Goal: Complete application form

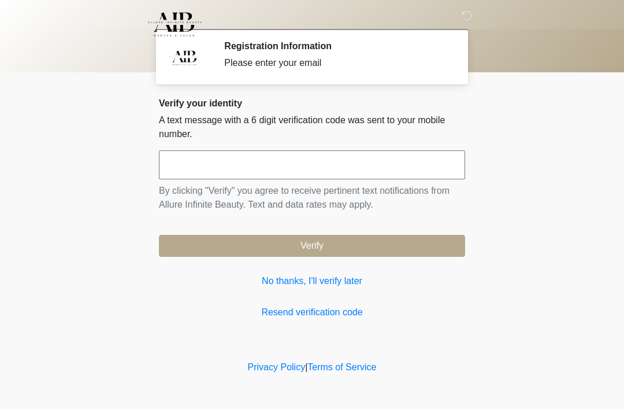
click at [268, 171] on input "text" at bounding box center [312, 164] width 306 height 29
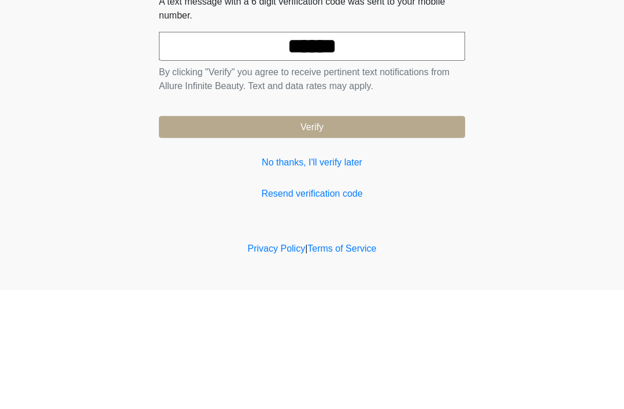
type input "******"
click at [364, 235] on button "Verify" at bounding box center [312, 246] width 306 height 22
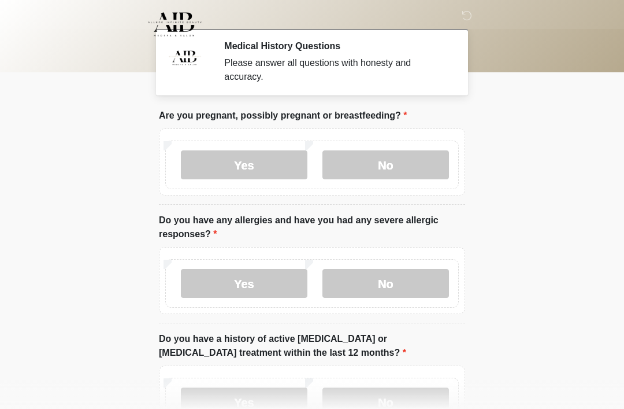
click at [418, 167] on label "No" at bounding box center [385, 164] width 127 height 29
click at [411, 279] on label "No" at bounding box center [385, 283] width 127 height 29
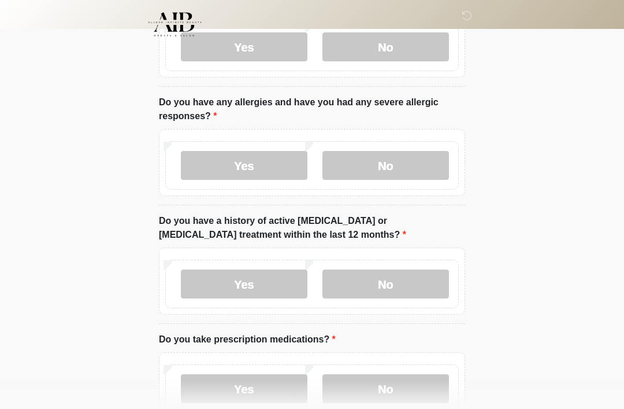
click at [405, 287] on label "No" at bounding box center [385, 283] width 127 height 29
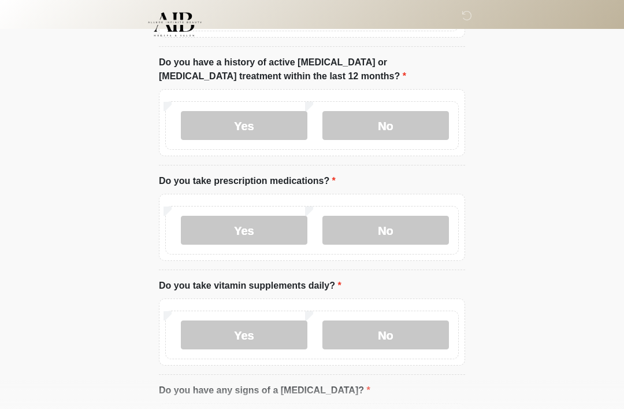
scroll to position [277, 0]
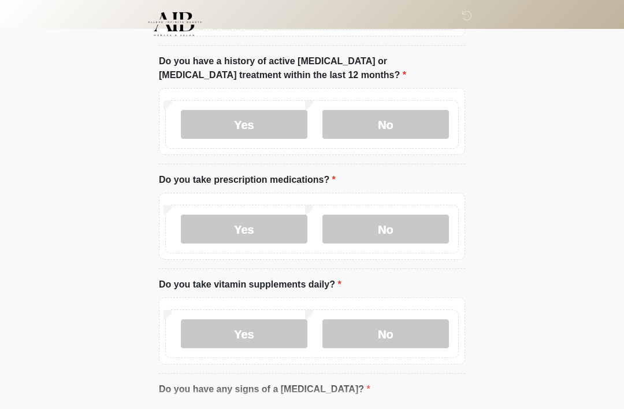
click at [221, 234] on label "Yes" at bounding box center [244, 229] width 127 height 29
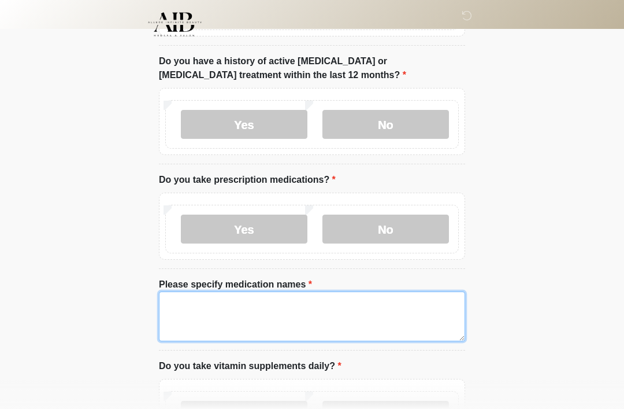
click at [330, 324] on textarea "Please specify medication names" at bounding box center [312, 316] width 306 height 50
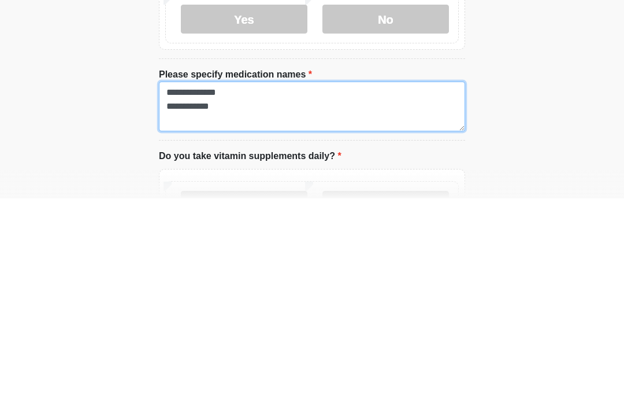
click at [242, 292] on textarea "**********" at bounding box center [312, 317] width 306 height 50
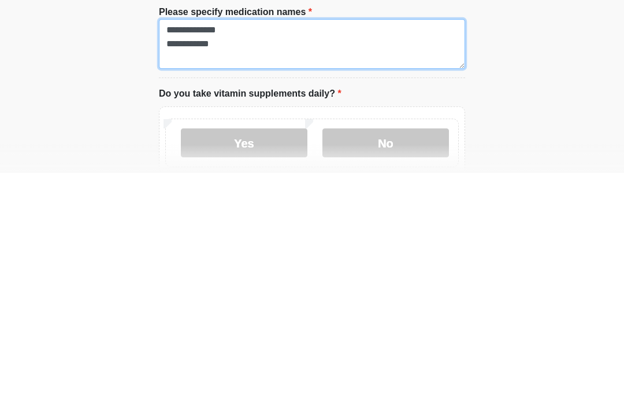
type textarea "**********"
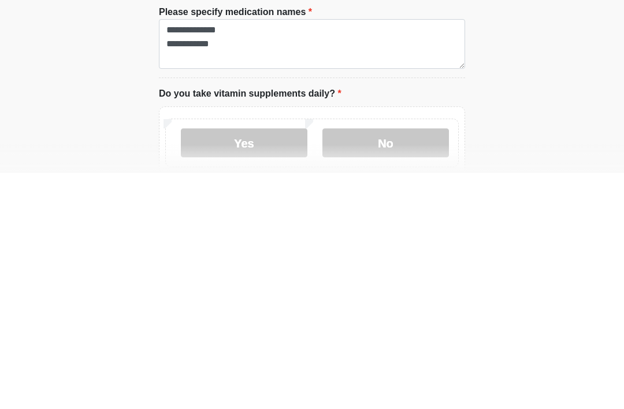
click at [392, 364] on label "No" at bounding box center [385, 378] width 127 height 29
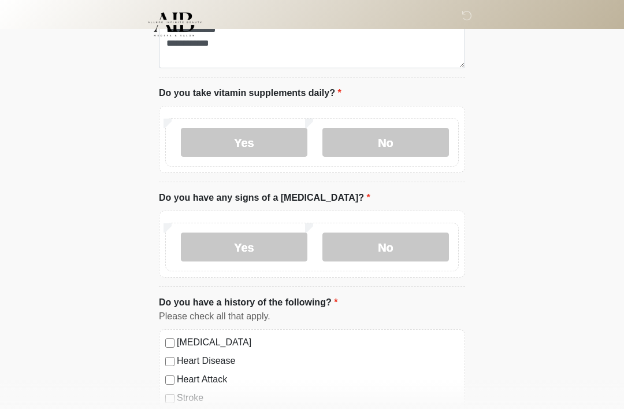
click at [391, 240] on label "No" at bounding box center [385, 246] width 127 height 29
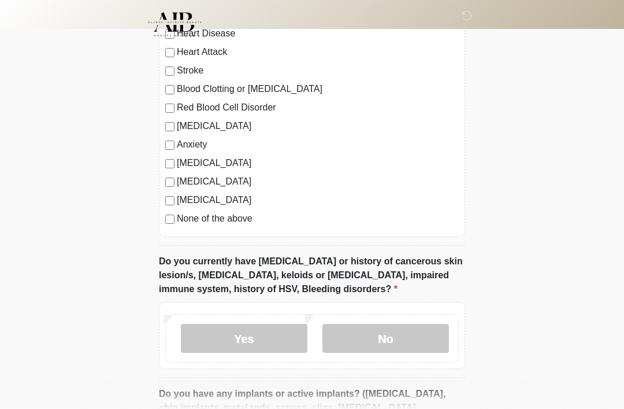
scroll to position [883, 0]
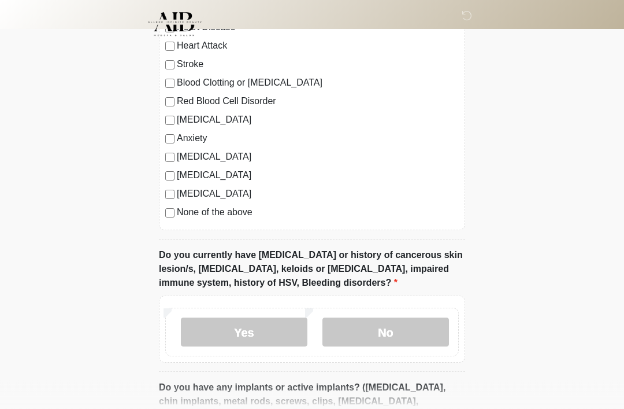
click at [399, 325] on label "No" at bounding box center [385, 332] width 127 height 29
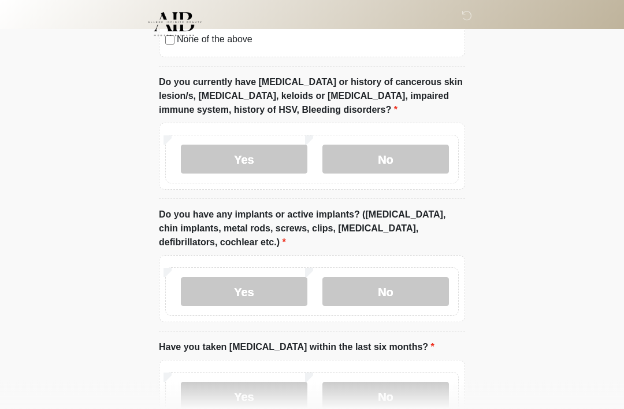
scroll to position [1056, 0]
click at [242, 294] on label "Yes" at bounding box center [244, 291] width 127 height 29
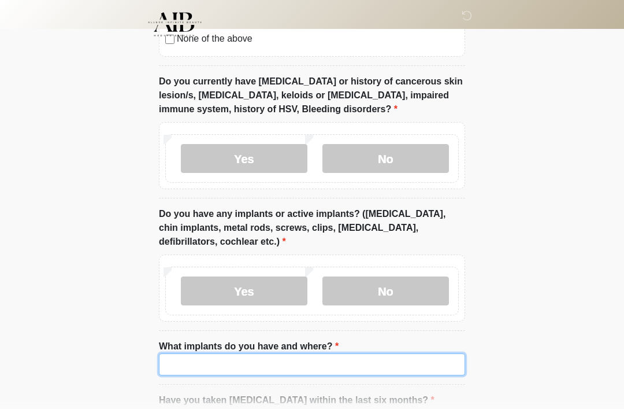
click at [359, 365] on input "What implants do you have and where?" at bounding box center [312, 364] width 306 height 22
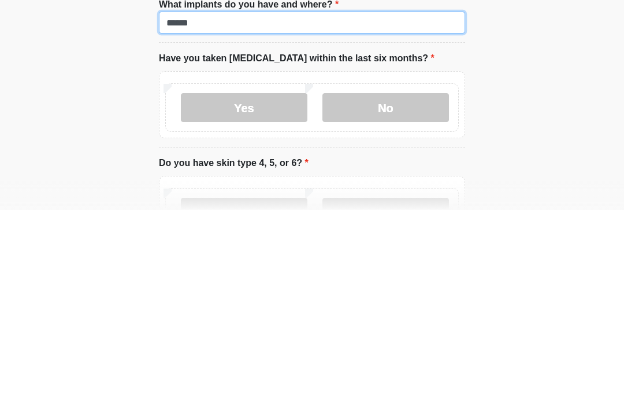
type input "******"
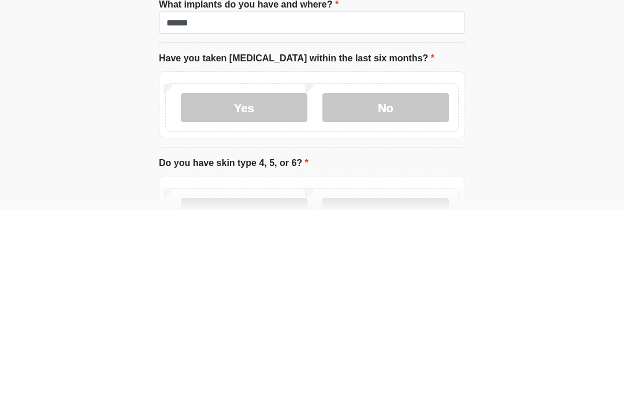
click at [411, 292] on label "No" at bounding box center [385, 306] width 127 height 29
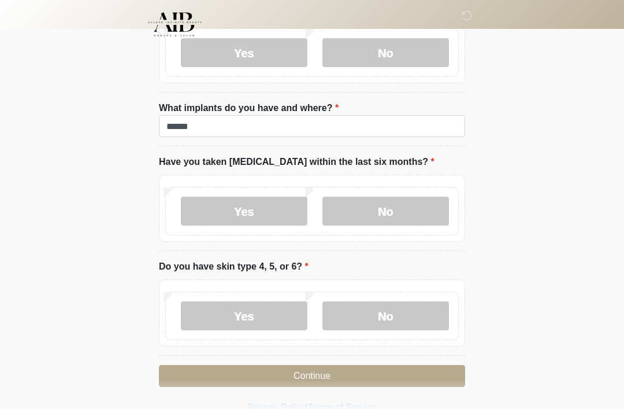
click at [409, 311] on label "No" at bounding box center [385, 315] width 127 height 29
click at [362, 372] on button "Continue" at bounding box center [312, 376] width 306 height 22
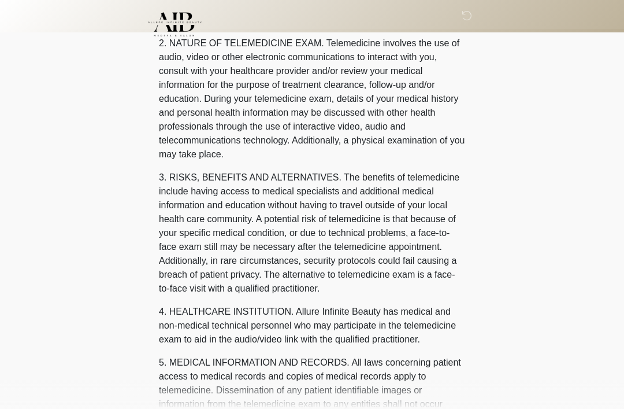
scroll to position [0, 0]
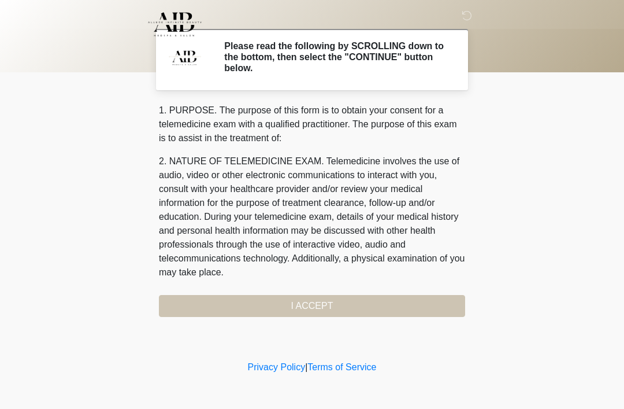
click at [375, 304] on div "1. PURPOSE. The purpose of this form is to obtain your consent for a telemedici…" at bounding box center [312, 209] width 306 height 213
click at [325, 302] on div "1. PURPOSE. The purpose of this form is to obtain your consent for a telemedici…" at bounding box center [312, 209] width 306 height 213
click at [314, 305] on div "1. PURPOSE. The purpose of this form is to obtain your consent for a telemedici…" at bounding box center [312, 209] width 306 height 213
click at [305, 306] on div "1. PURPOSE. The purpose of this form is to obtain your consent for a telemedici…" at bounding box center [312, 209] width 306 height 213
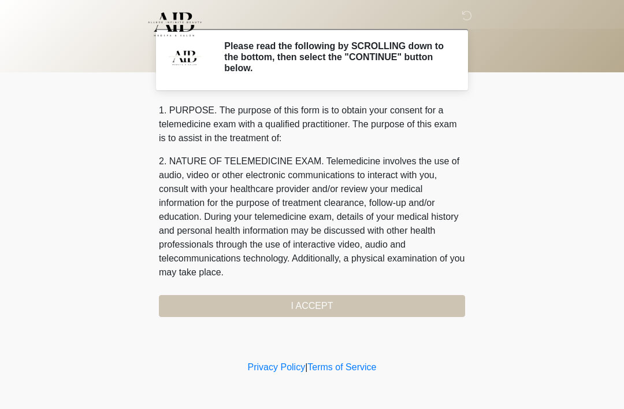
click at [327, 308] on div "1. PURPOSE. The purpose of this form is to obtain your consent for a telemedici…" at bounding box center [312, 209] width 306 height 213
click at [327, 307] on div "1. PURPOSE. The purpose of this form is to obtain your consent for a telemedici…" at bounding box center [312, 209] width 306 height 213
click at [323, 309] on div "1. PURPOSE. The purpose of this form is to obtain your consent for a telemedici…" at bounding box center [312, 209] width 306 height 213
click at [323, 308] on div "1. PURPOSE. The purpose of this form is to obtain your consent for a telemedici…" at bounding box center [312, 209] width 306 height 213
click at [320, 298] on div "1. PURPOSE. The purpose of this form is to obtain your consent for a telemedici…" at bounding box center [312, 209] width 306 height 213
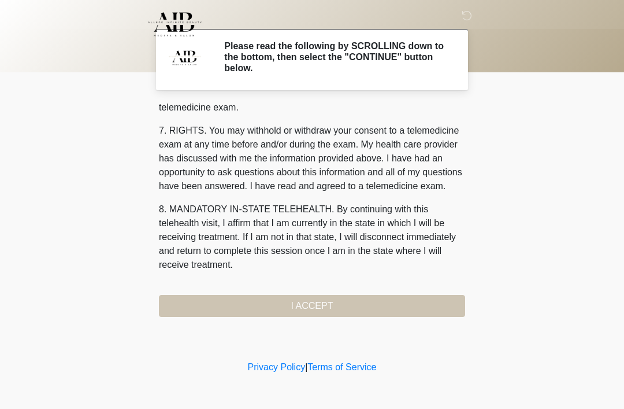
scroll to position [493, 0]
click at [314, 303] on button "I ACCEPT" at bounding box center [312, 306] width 306 height 22
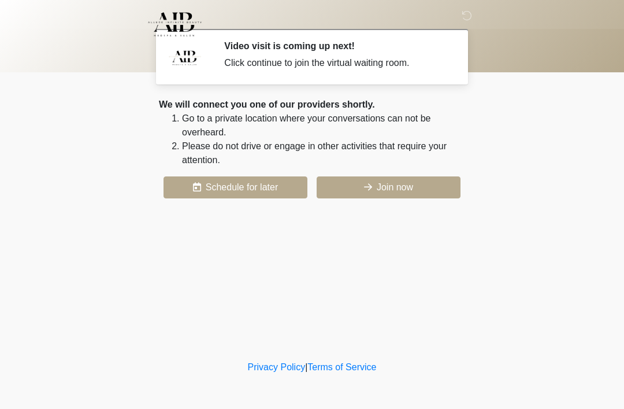
click at [403, 184] on button "Join now" at bounding box center [389, 187] width 144 height 22
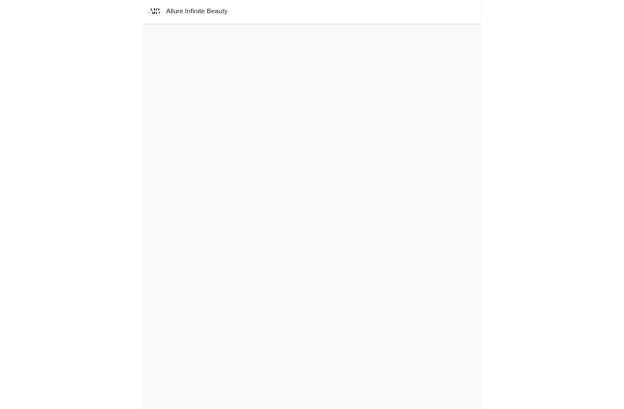
scroll to position [40, 0]
